Goal: Task Accomplishment & Management: Use online tool/utility

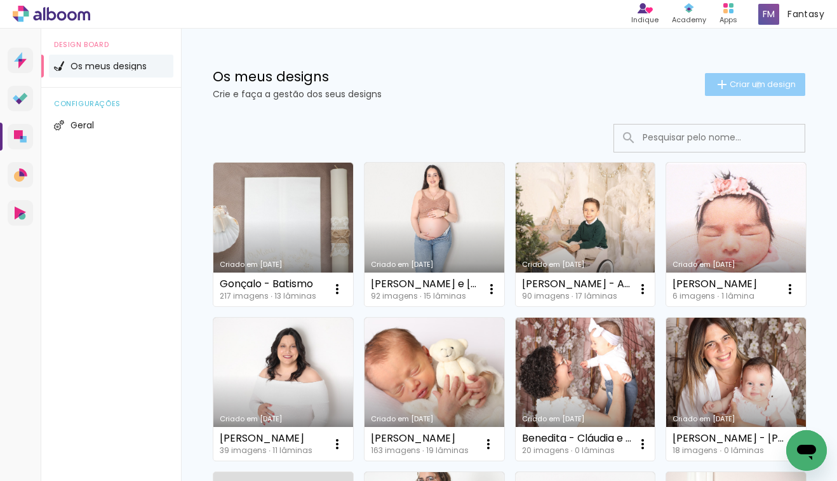
click at [756, 84] on span "Criar um design" at bounding box center [762, 84] width 66 height 8
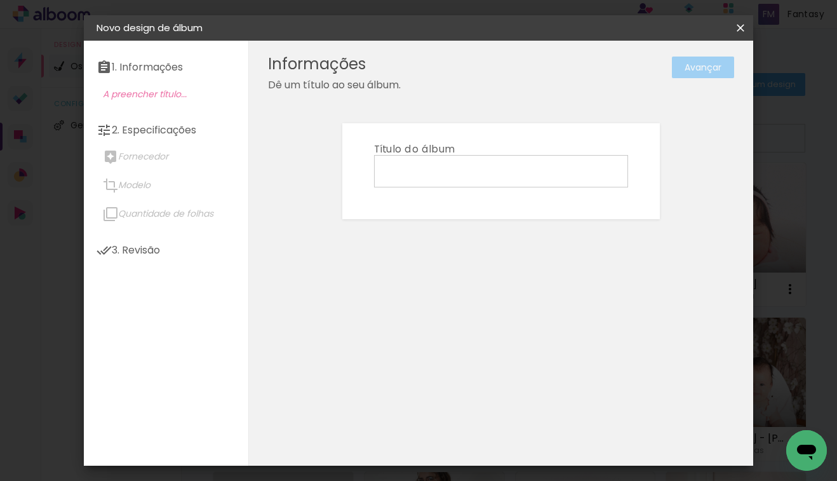
click at [499, 173] on input at bounding box center [500, 171] width 245 height 20
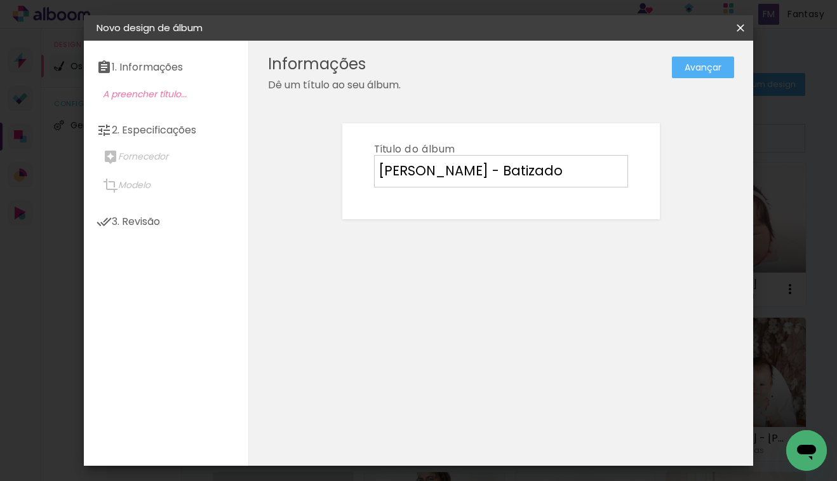
type input "[PERSON_NAME] - Batizado"
type paper-input "[PERSON_NAME] - Batizado"
click at [725, 70] on paper-button "Avançar" at bounding box center [703, 68] width 62 height 22
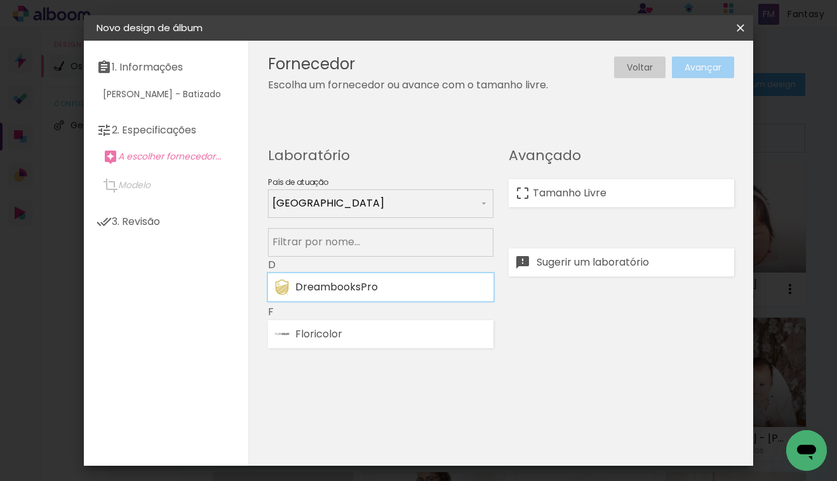
click at [400, 291] on div "DreambooksPro" at bounding box center [391, 287] width 192 height 10
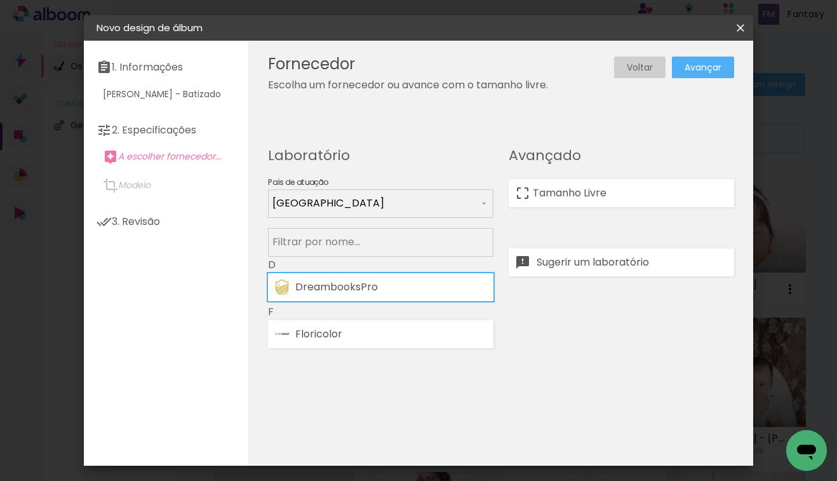
click at [582, 384] on div "Fornecedor Escolha um fornecedor ou avance com o tamanho livre. Voltar Avançar" at bounding box center [501, 253] width 504 height 425
click at [0, 0] on slot "Avançar" at bounding box center [0, 0] width 0 height 0
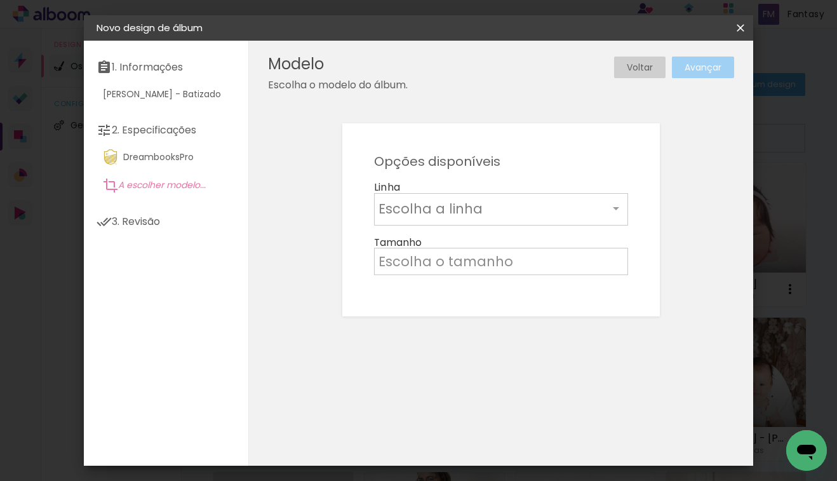
click at [535, 211] on input "text" at bounding box center [493, 209] width 230 height 20
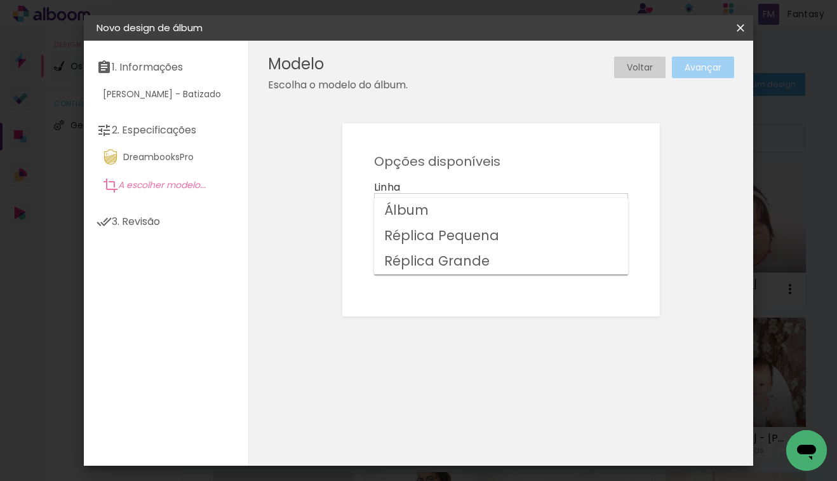
click at [505, 208] on paper-item "Álbum" at bounding box center [501, 210] width 254 height 25
type input "Álbum"
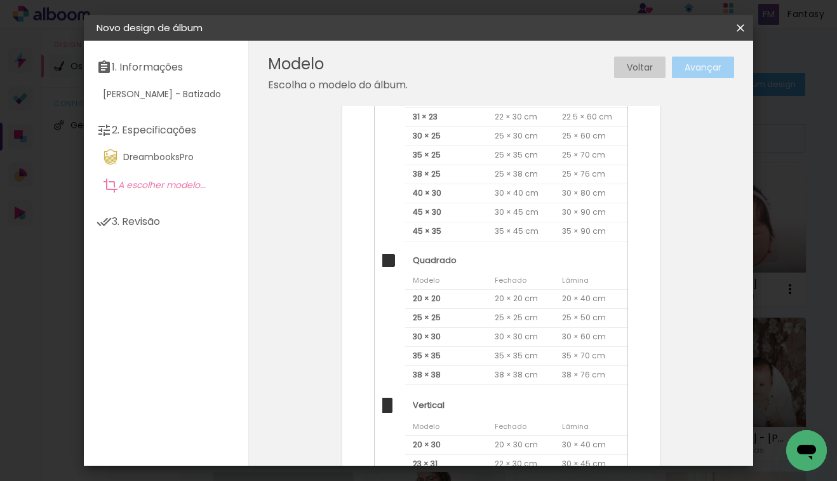
scroll to position [159, 0]
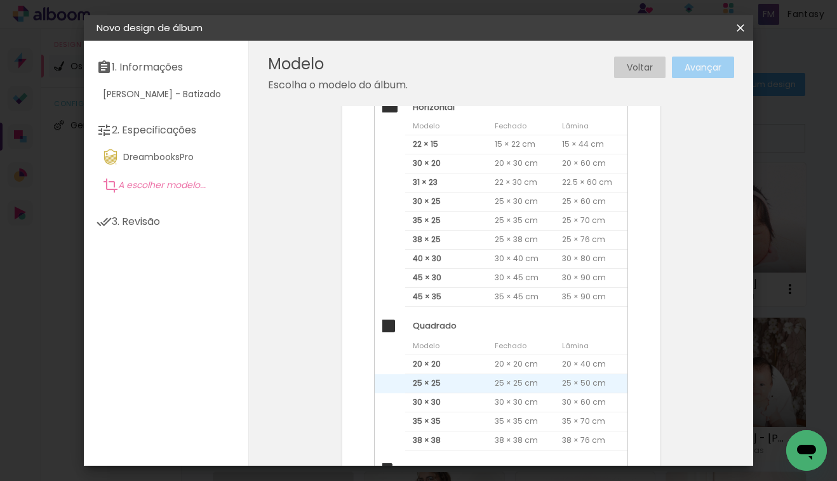
click at [466, 377] on span "25 × 25" at bounding box center [446, 383] width 82 height 19
click at [702, 79] on header "Modelo Escolha o modelo do álbum. Voltar Avançar" at bounding box center [501, 73] width 504 height 65
click at [702, 76] on paper-button "Avançar" at bounding box center [703, 68] width 62 height 22
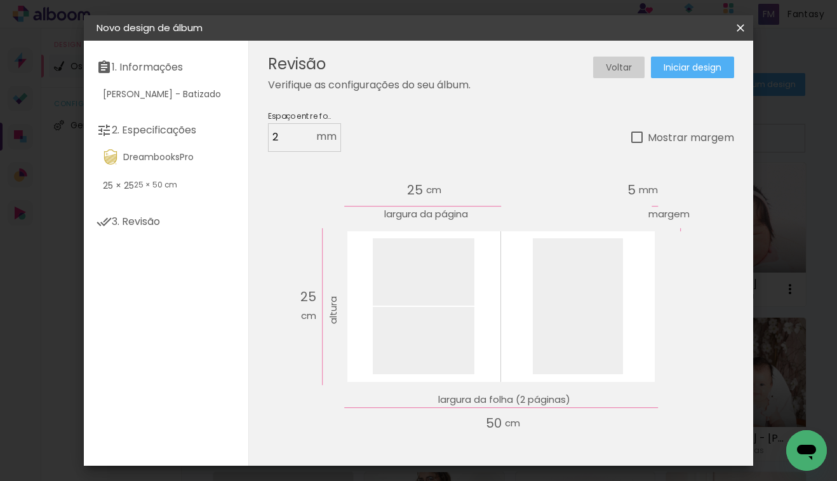
click at [679, 69] on span "Iniciar design" at bounding box center [692, 67] width 58 height 9
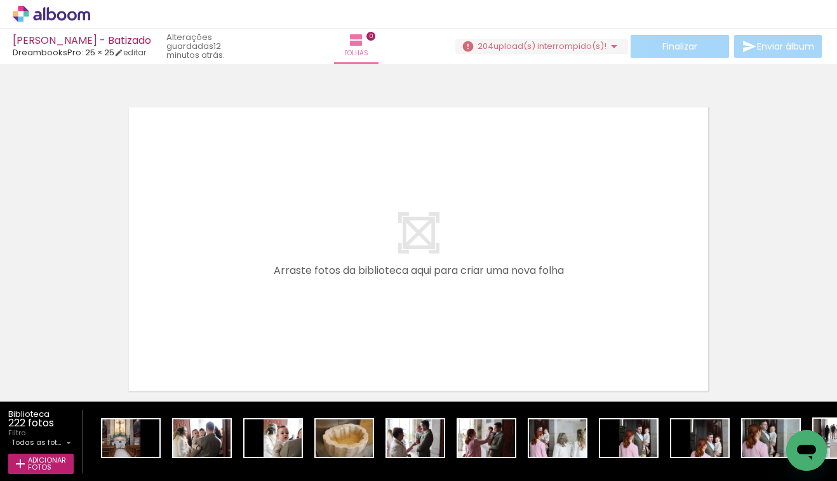
click at [497, 97] on div at bounding box center [418, 233] width 837 height 328
click at [518, 52] on paper-button "204 upload(s) interrompido(s)! 14,06%" at bounding box center [541, 46] width 173 height 15
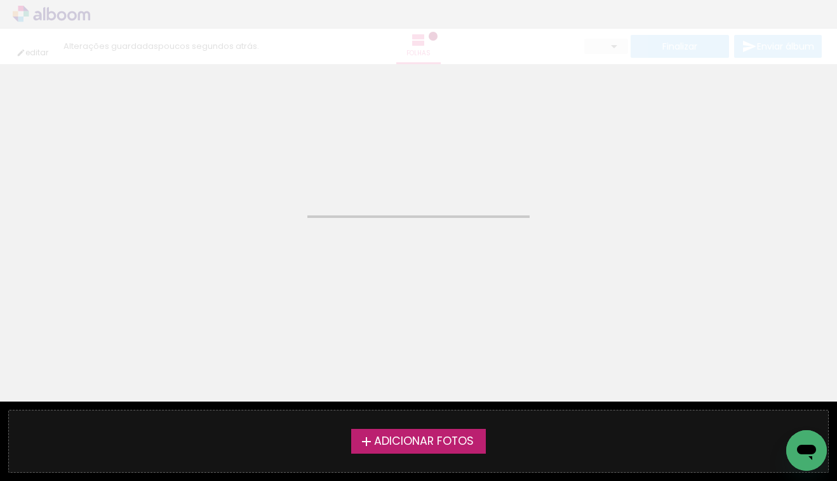
click at [683, 248] on neon-animated-pages "Confirmar Cancelar" at bounding box center [418, 272] width 837 height 416
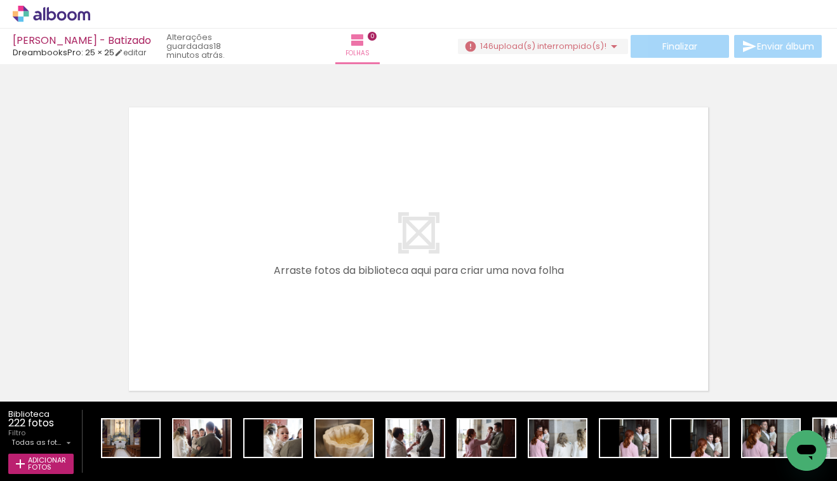
scroll to position [1, 0]
click at [608, 50] on iron-icon at bounding box center [613, 46] width 15 height 15
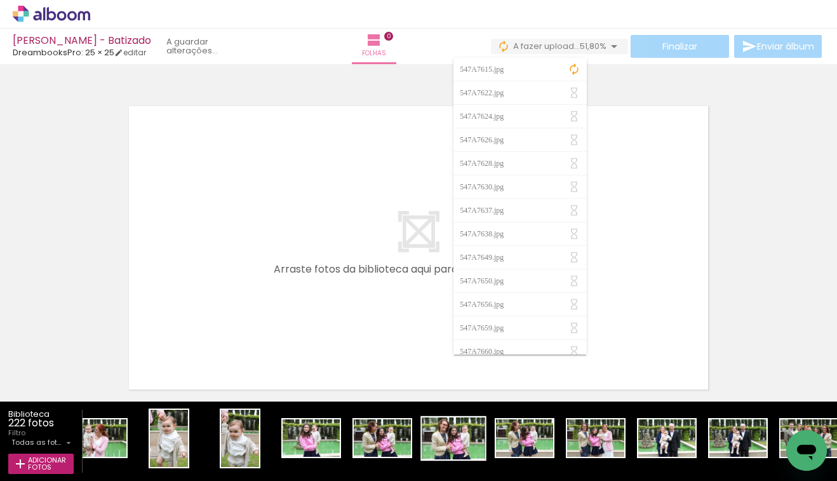
scroll to position [0, 10329]
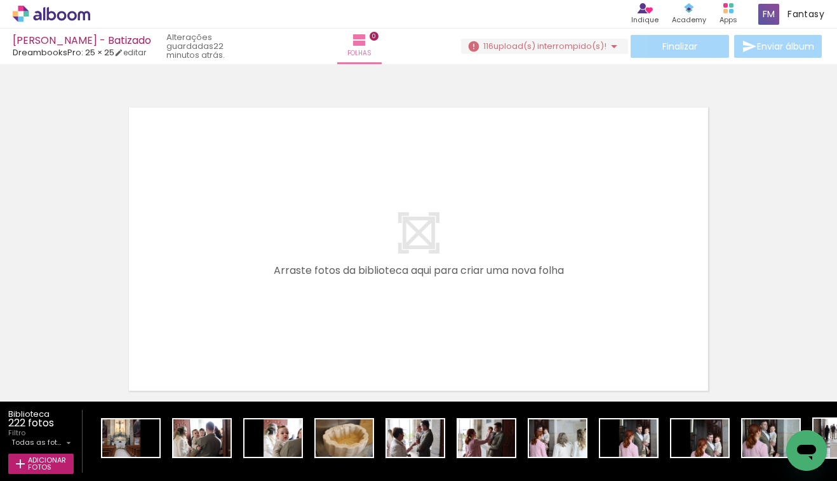
click at [549, 47] on span "upload(s) interrompido(s)!" at bounding box center [549, 46] width 113 height 12
